Goal: Task Accomplishment & Management: Manage account settings

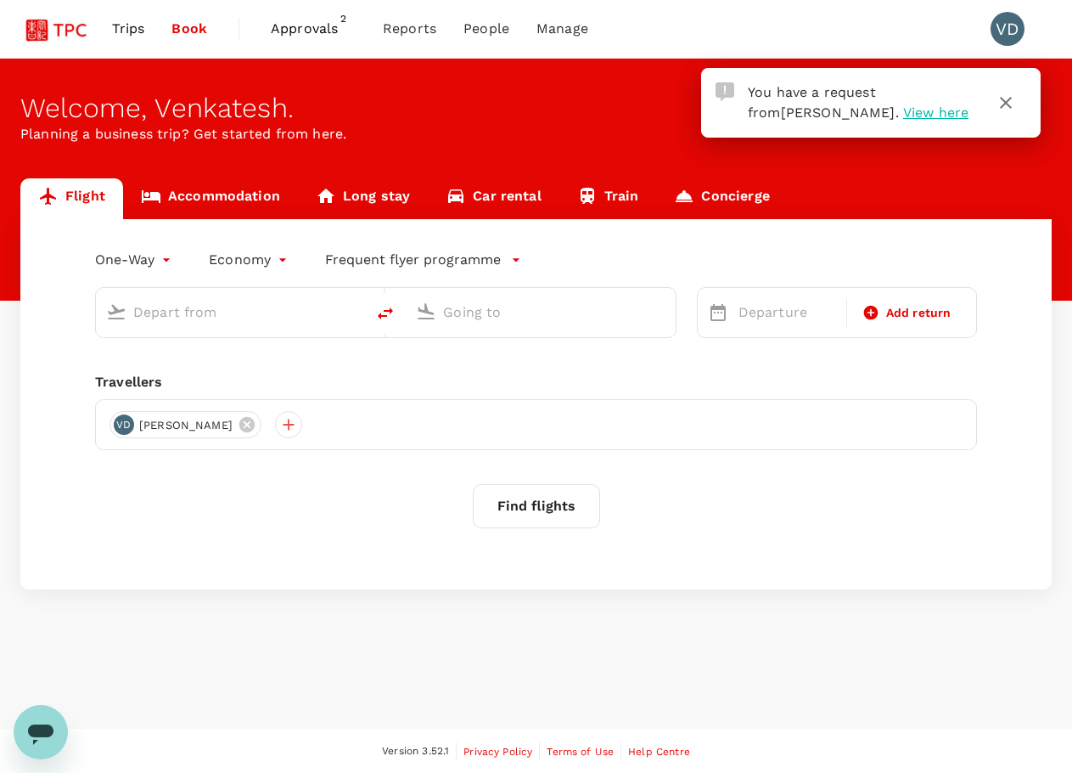
type input "roundtrip"
type input "[GEOGRAPHIC_DATA], [GEOGRAPHIC_DATA] (any)"
type input "[PERSON_NAME] Intl (DEL)"
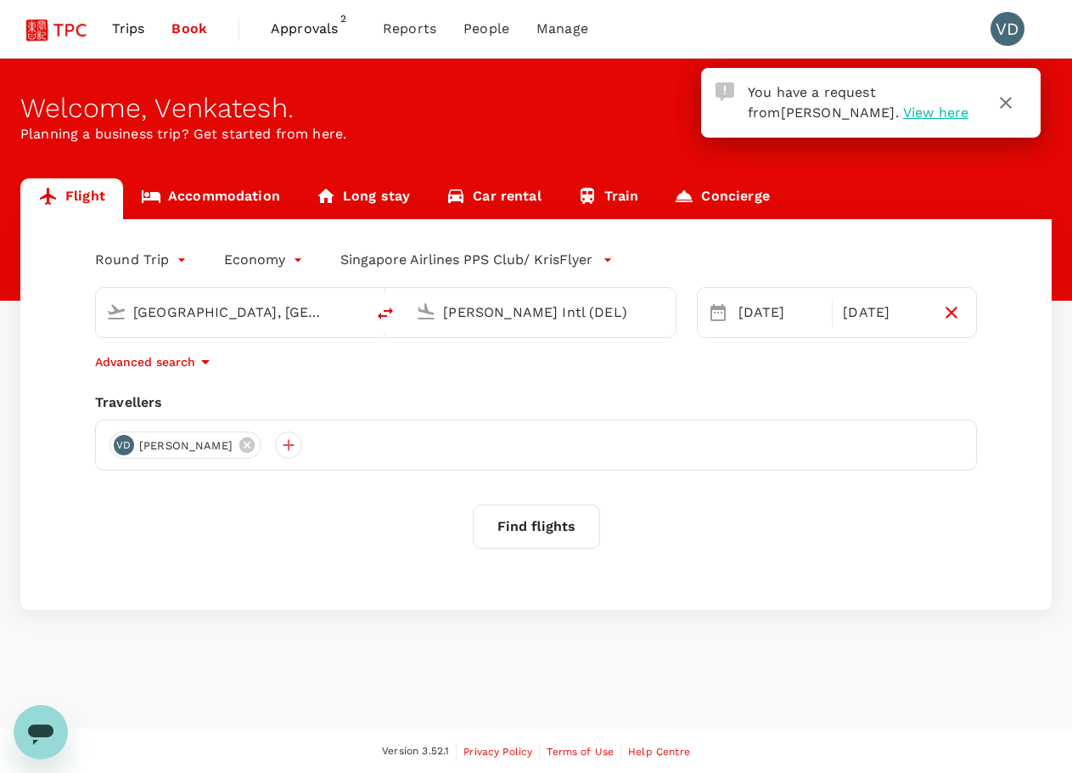
click at [903, 113] on span "View here" at bounding box center [935, 112] width 65 height 16
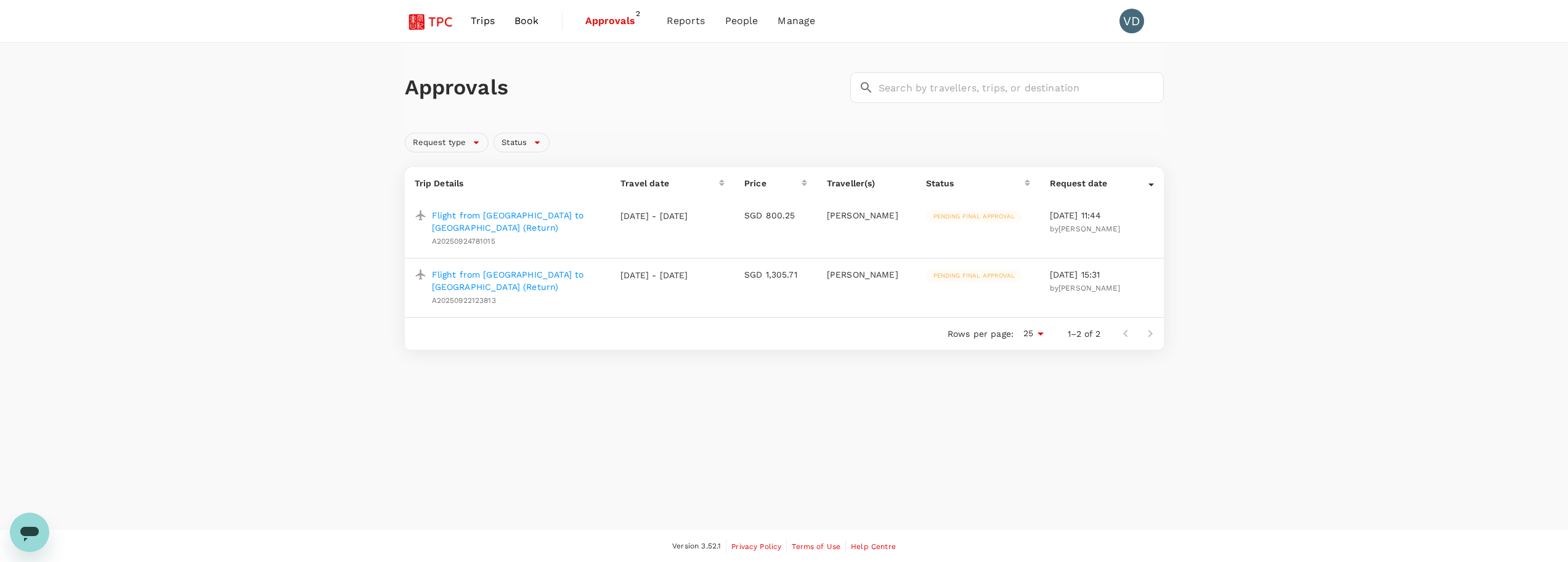
click at [533, 218] on p "Flight from [GEOGRAPHIC_DATA] to [GEOGRAPHIC_DATA] (Return)" at bounding box center [517, 221] width 170 height 25
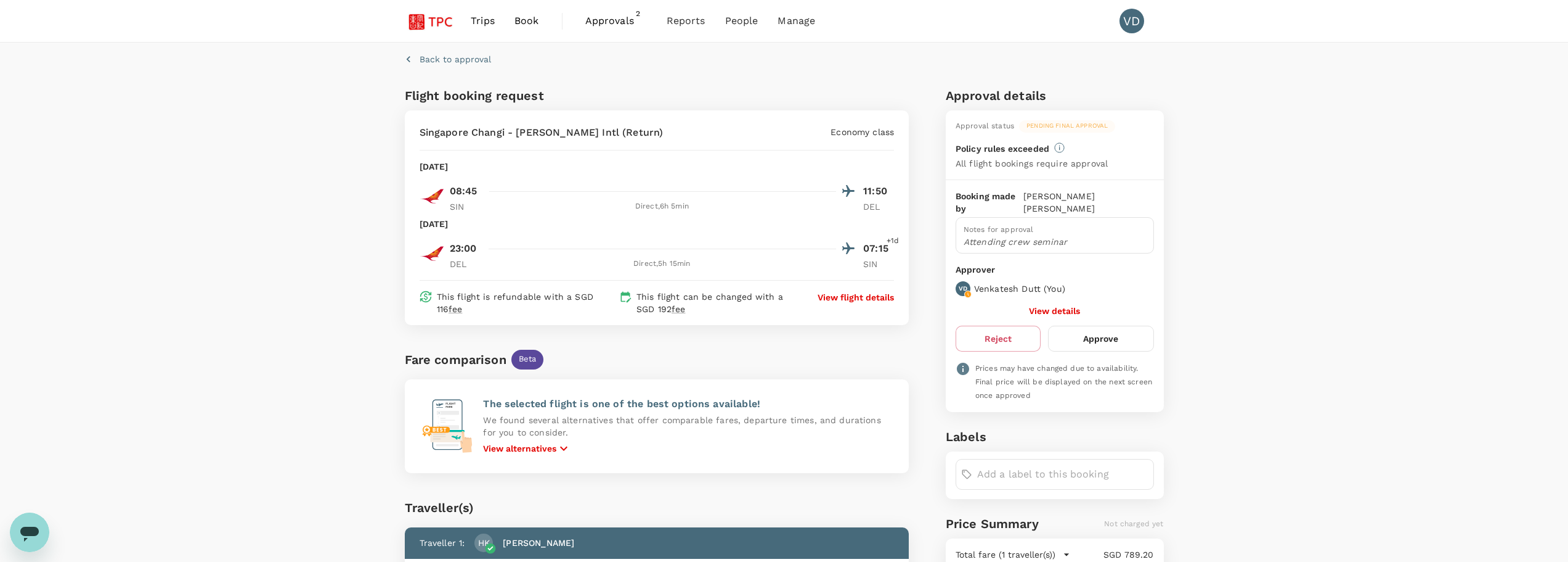
click at [778, 325] on button "Approve" at bounding box center [1100, 338] width 105 height 26
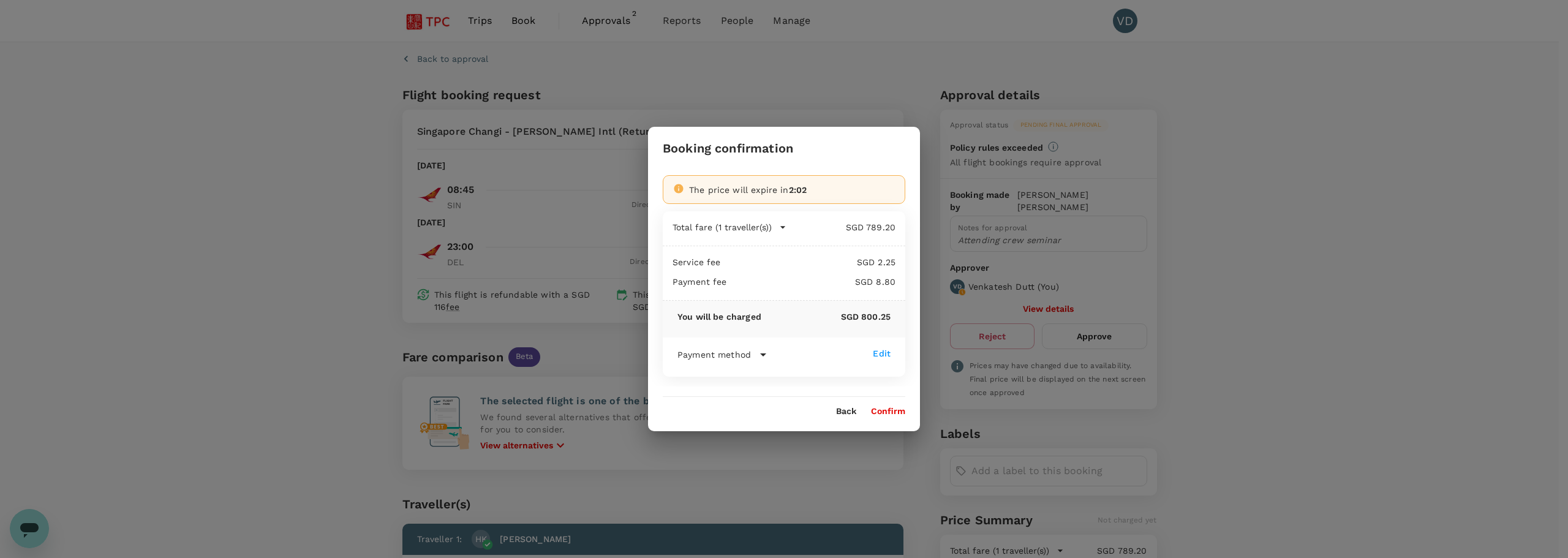
click at [759, 359] on icon at bounding box center [763, 354] width 14 height 14
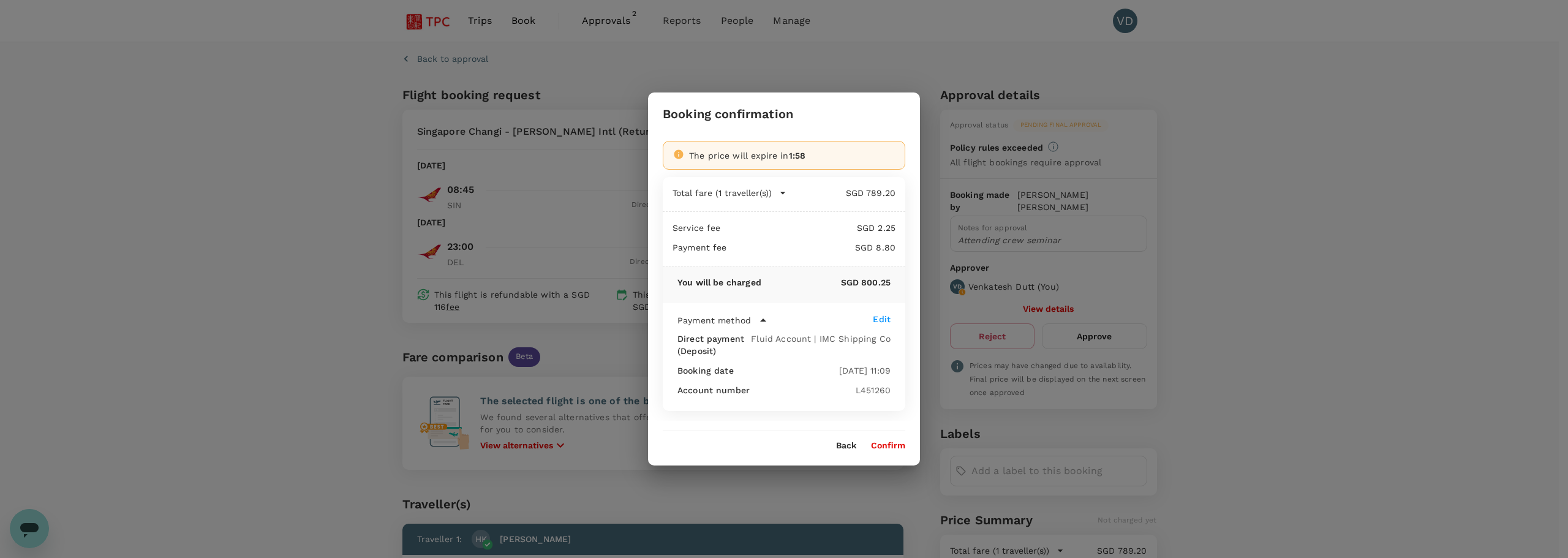
click at [773, 446] on button "Confirm" at bounding box center [888, 446] width 35 height 10
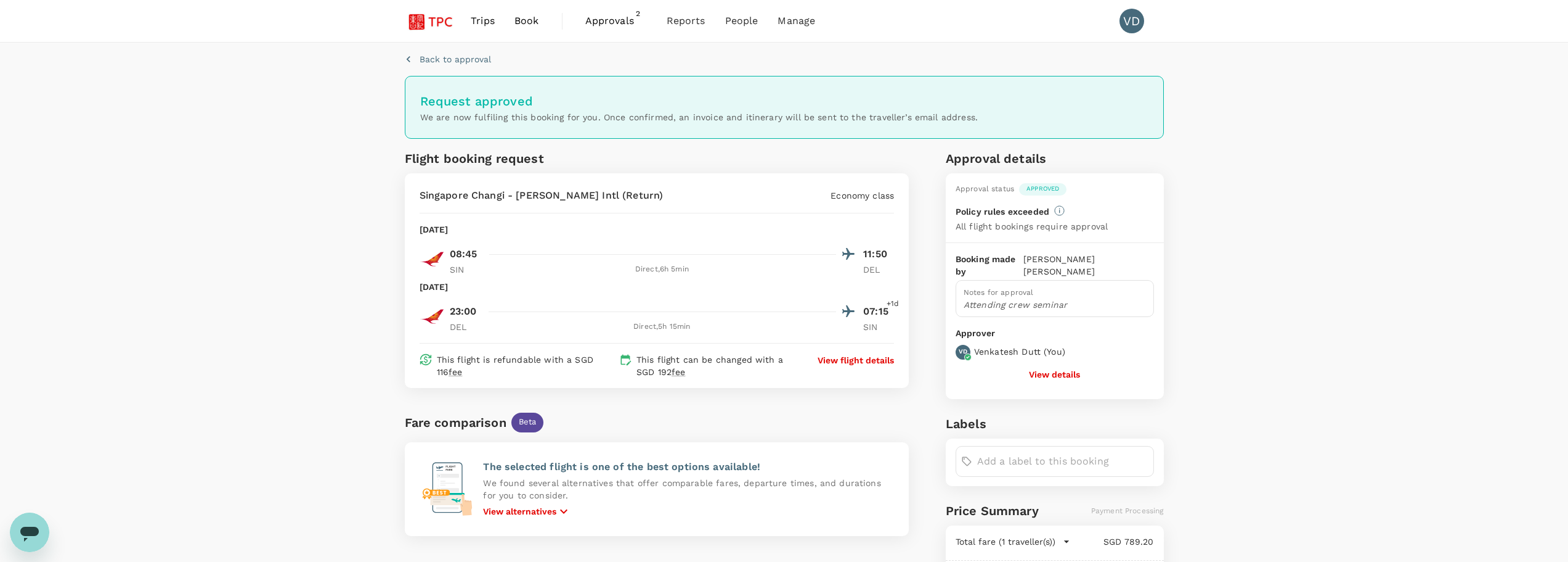
click at [611, 20] on span "Approvals" at bounding box center [616, 21] width 62 height 15
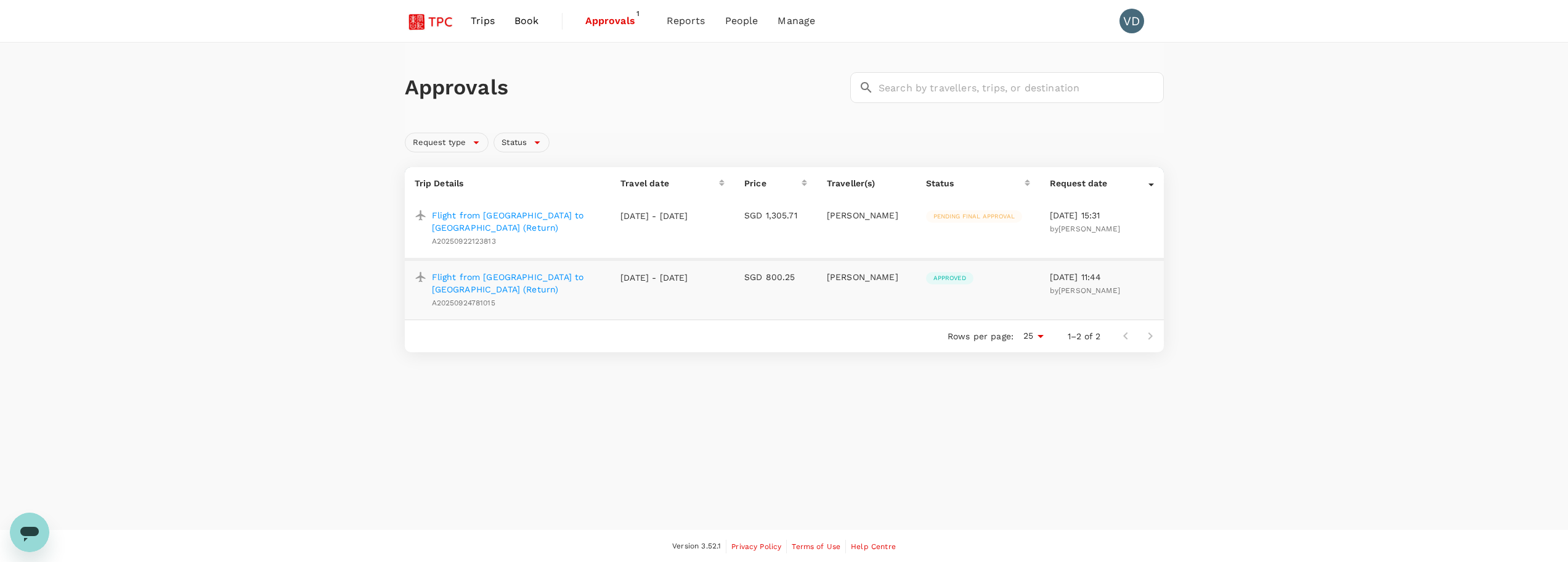
click at [512, 215] on p "Flight from [GEOGRAPHIC_DATA] to [GEOGRAPHIC_DATA] (Return)" at bounding box center [517, 221] width 170 height 25
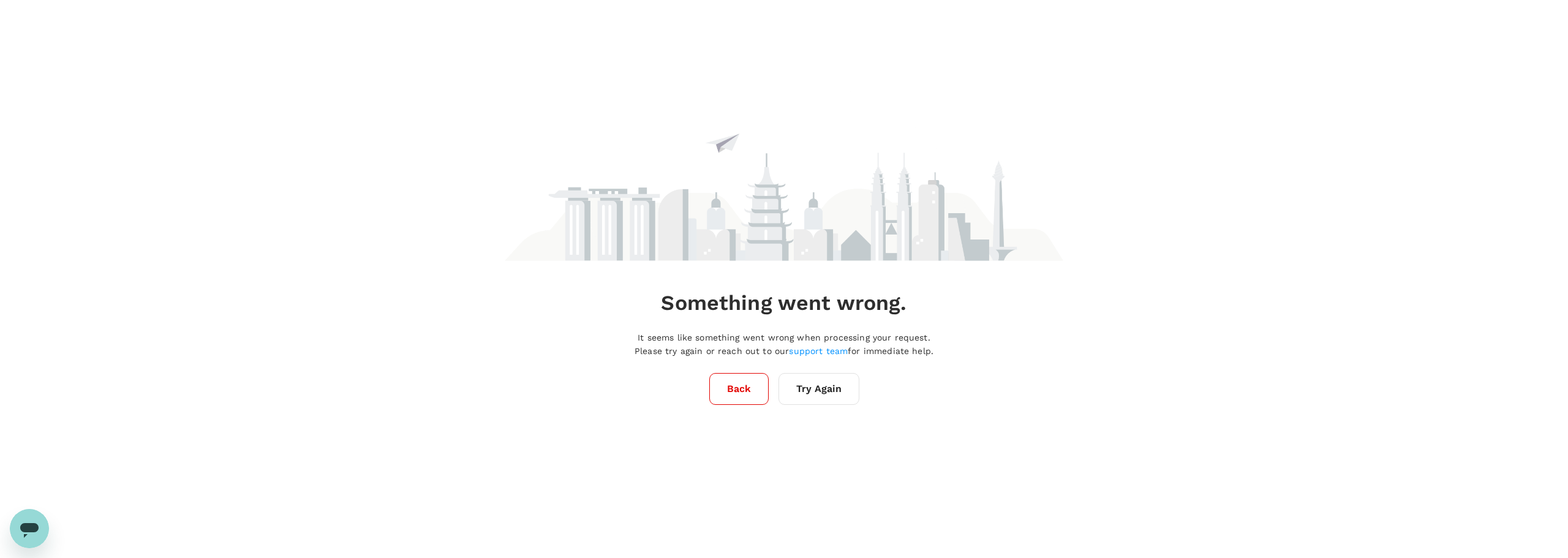
click at [753, 395] on button "Back" at bounding box center [739, 389] width 59 height 32
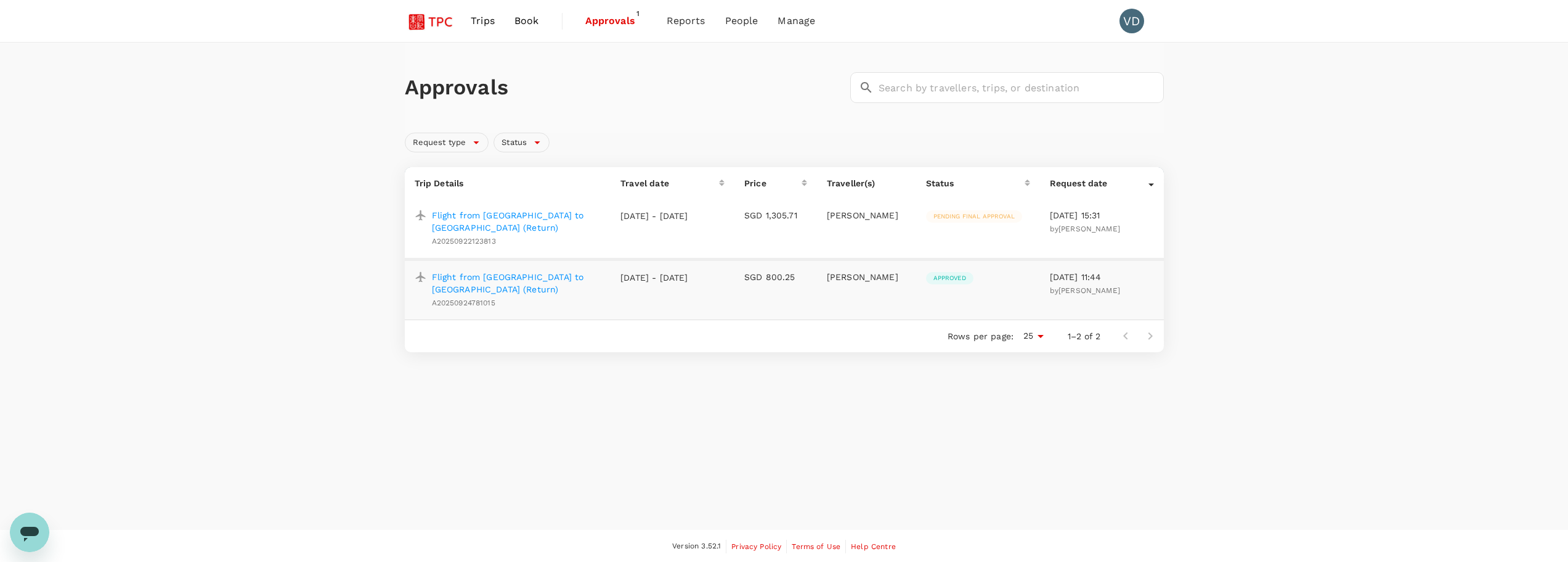
click at [517, 220] on p "Flight from [GEOGRAPHIC_DATA] to [GEOGRAPHIC_DATA] (Return)" at bounding box center [517, 221] width 170 height 25
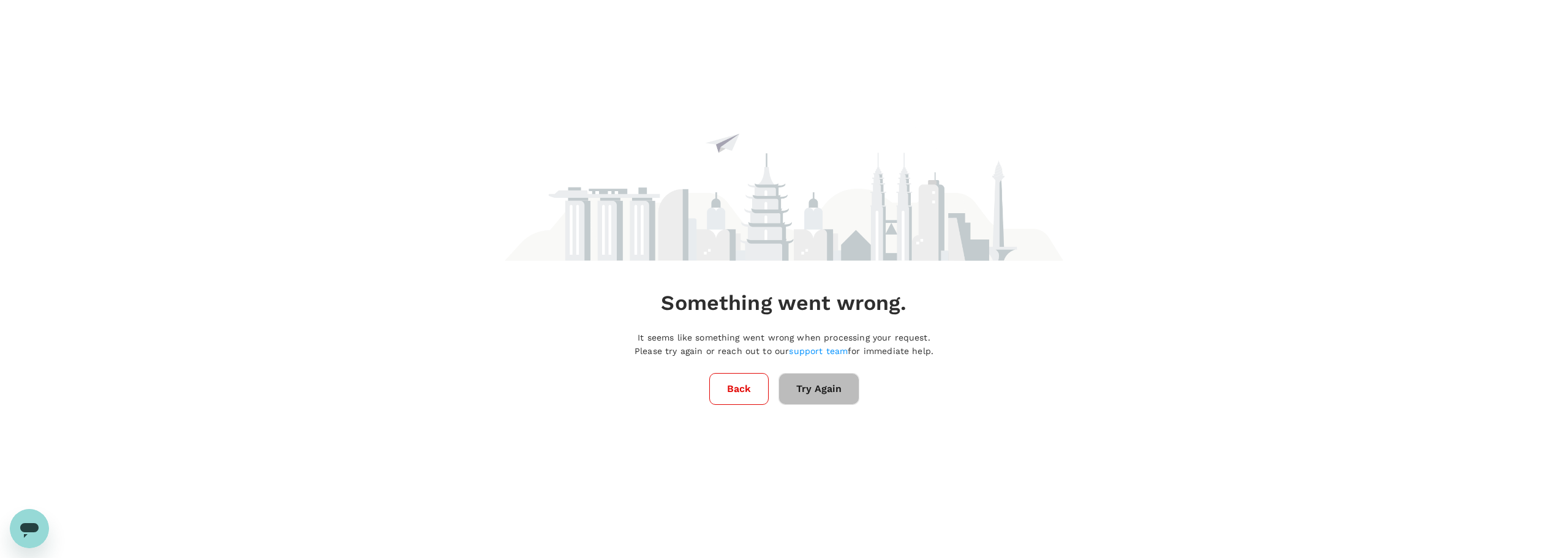
click at [773, 391] on button "Try Again" at bounding box center [819, 389] width 81 height 32
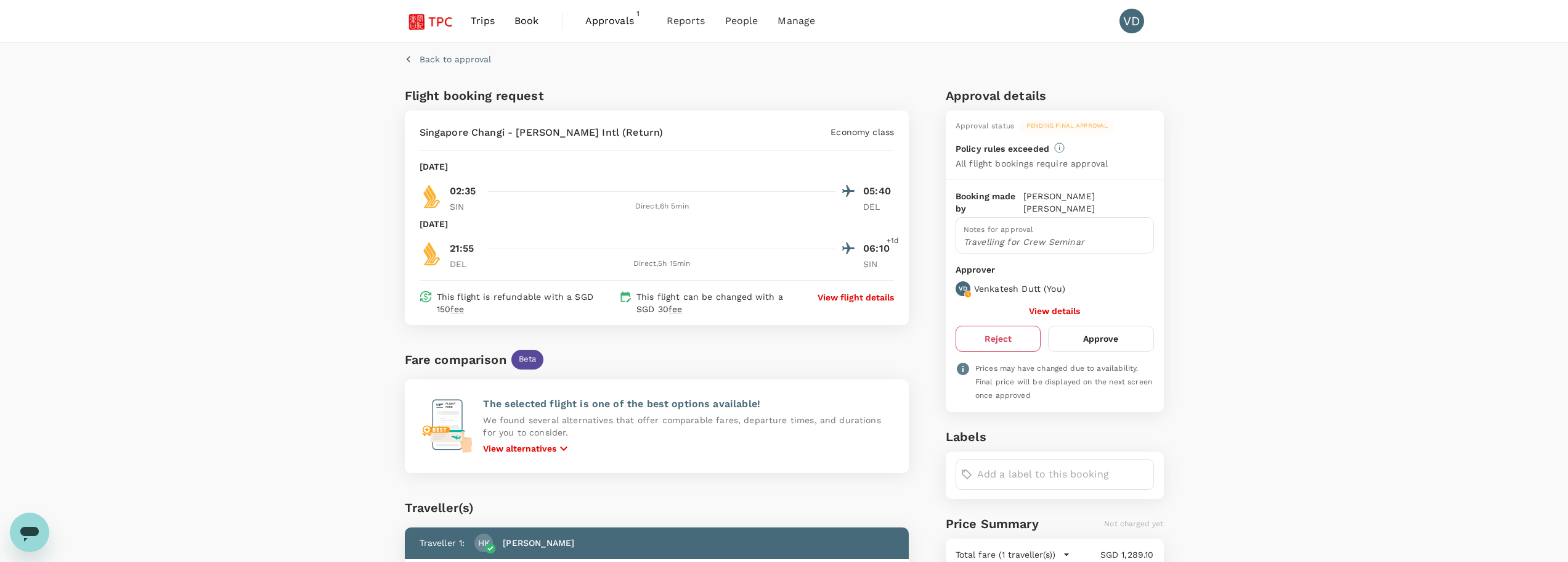
click at [993, 333] on button "Reject" at bounding box center [998, 338] width 85 height 26
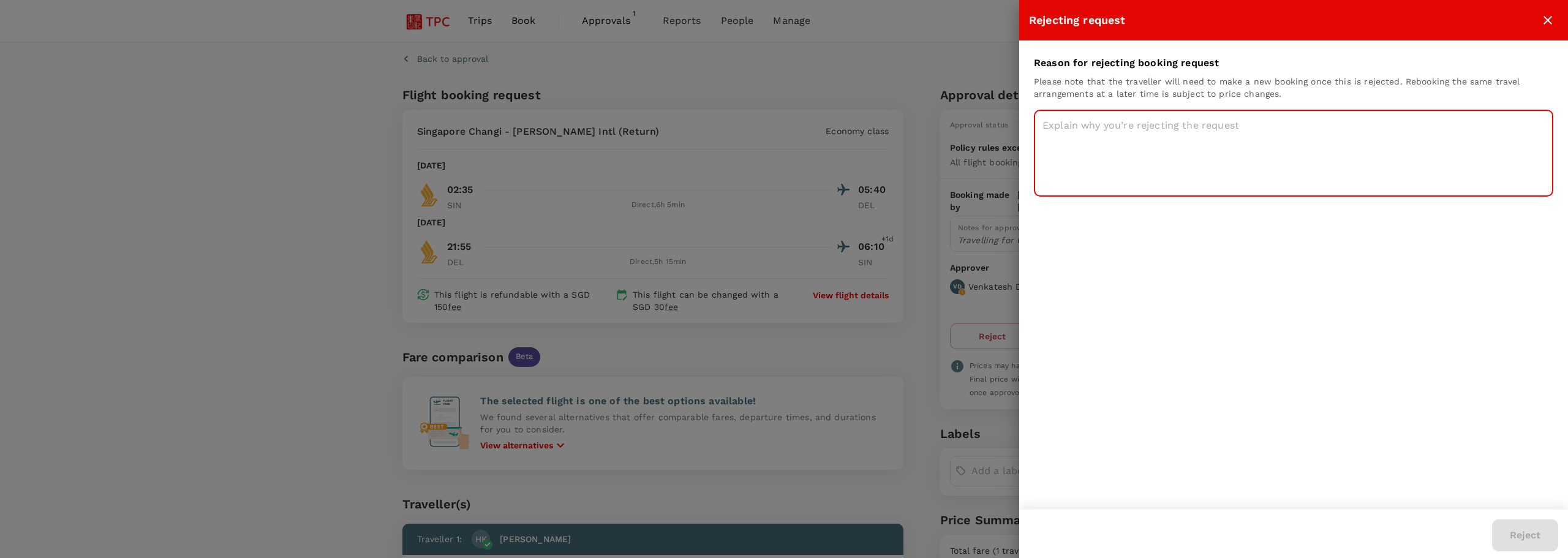
click at [1085, 131] on textarea at bounding box center [1293, 153] width 519 height 87
type textarea "SQ is 55-60% more expensive"
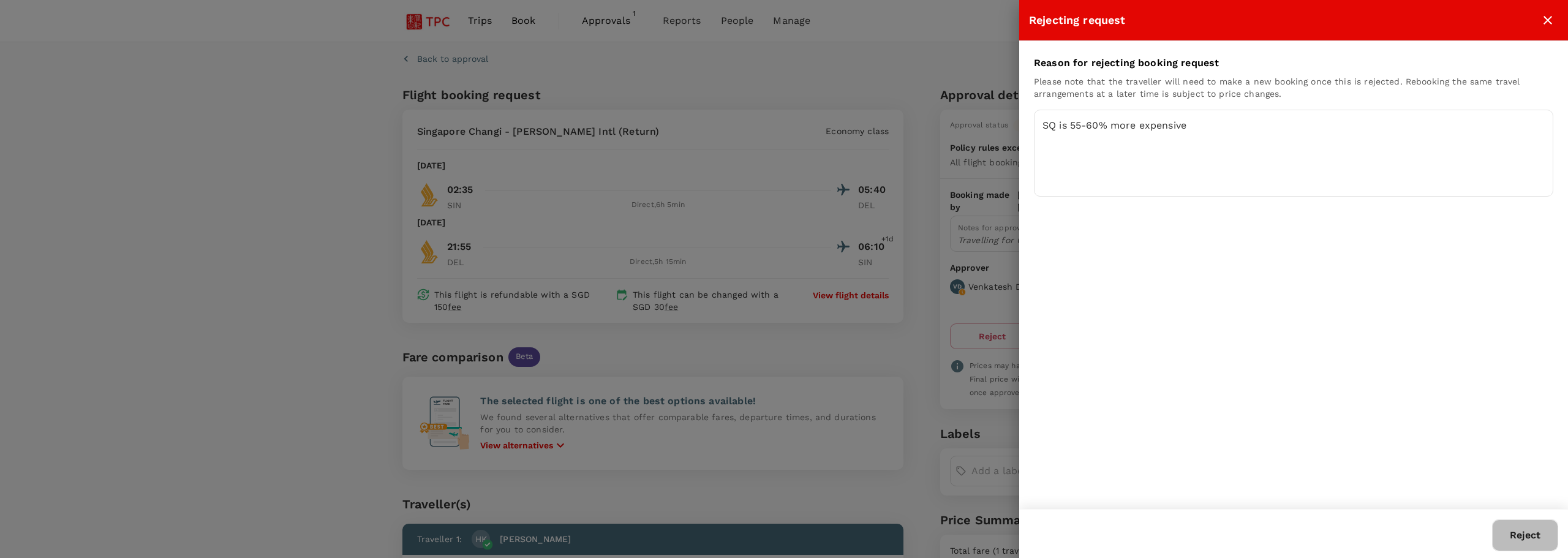
click at [1532, 531] on button "Reject" at bounding box center [1525, 535] width 66 height 32
